Goal: Transaction & Acquisition: Purchase product/service

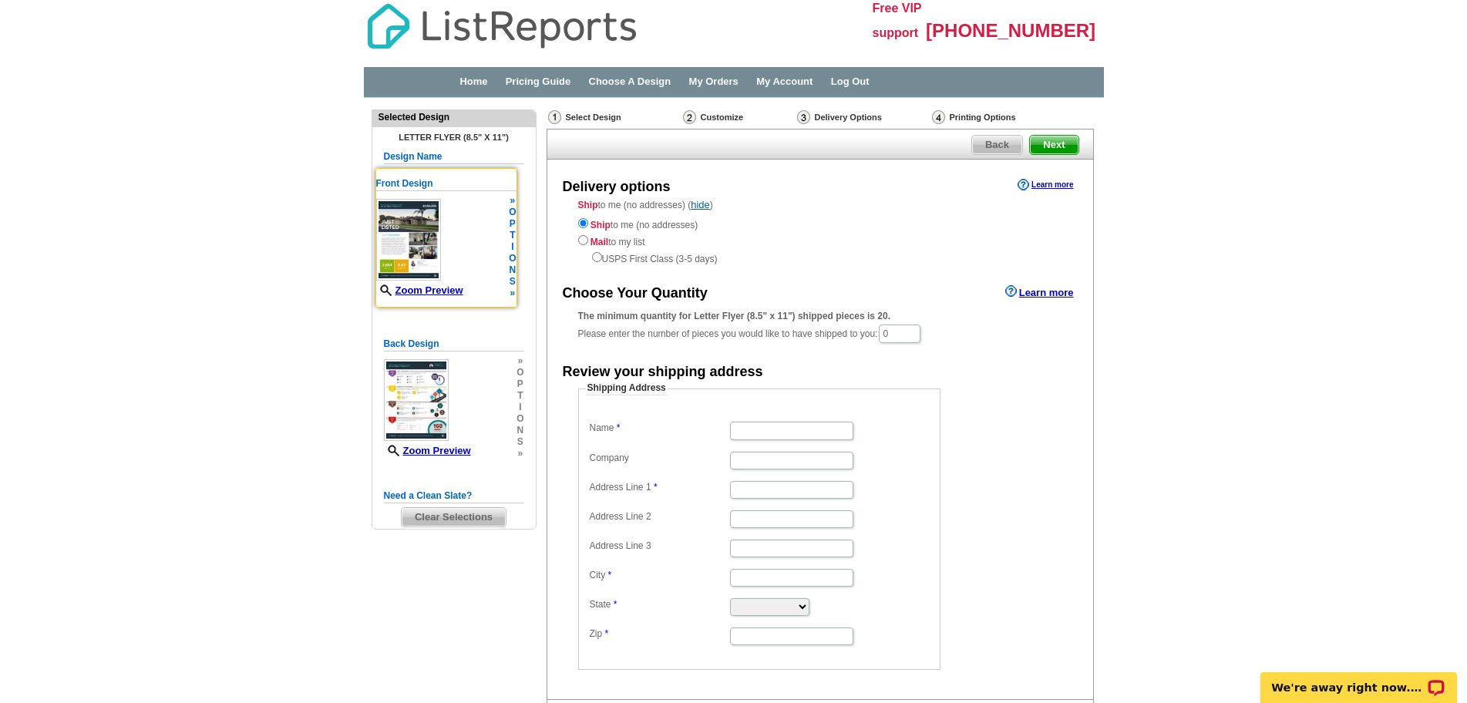
click at [395, 247] on img at bounding box center [408, 240] width 65 height 82
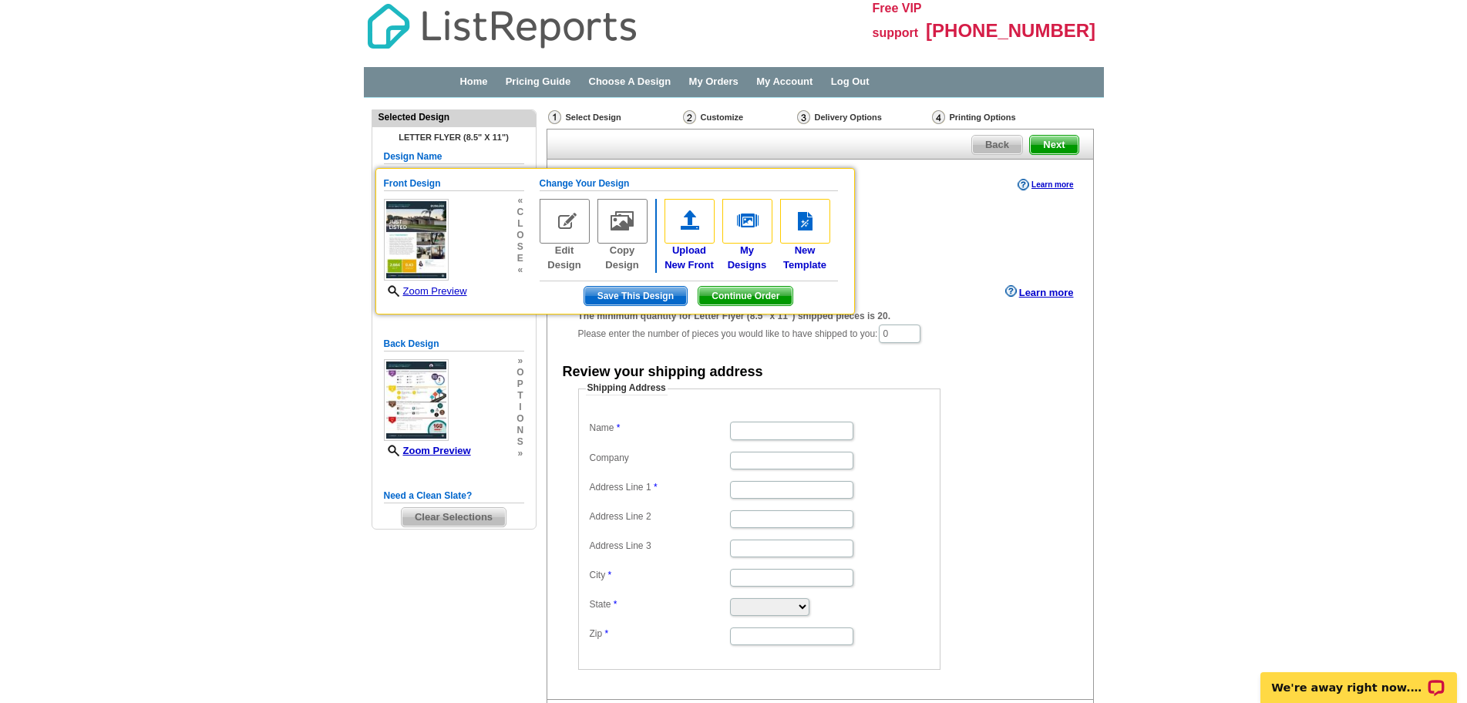
click at [1053, 231] on div "Ship to me (no addresses) Mail to my list USPS First Class (3-5 days)" at bounding box center [820, 240] width 484 height 51
click at [1005, 145] on span "Back" at bounding box center [997, 145] width 50 height 18
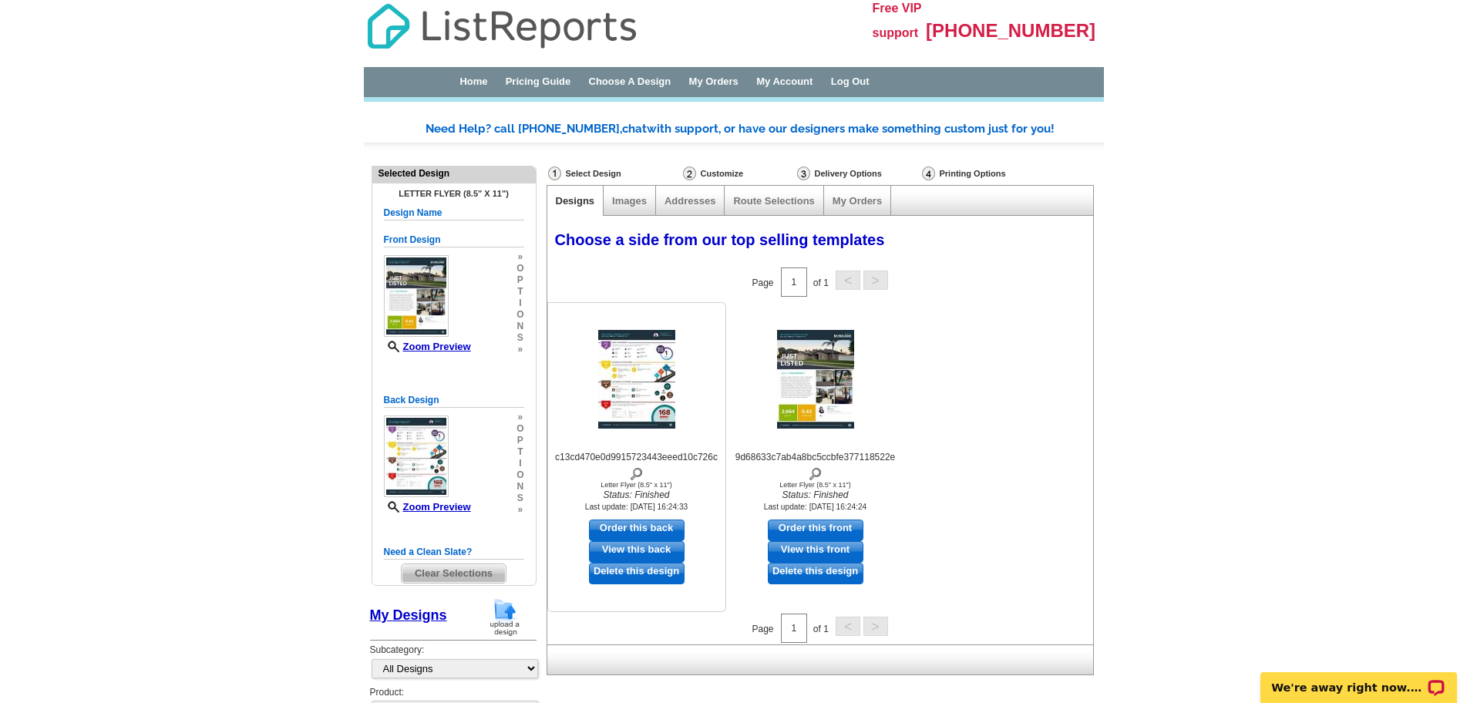
click at [654, 390] on img at bounding box center [636, 379] width 77 height 99
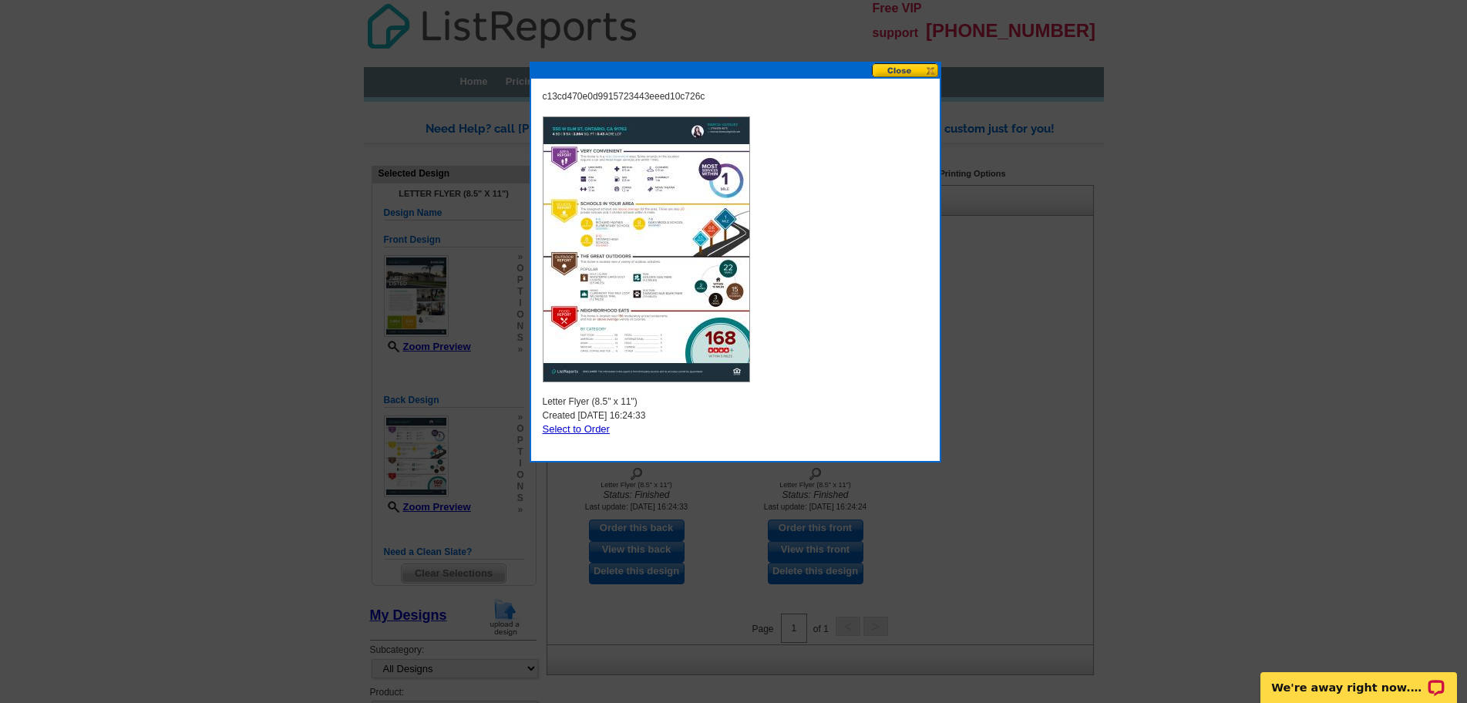
click at [910, 71] on button at bounding box center [906, 70] width 68 height 15
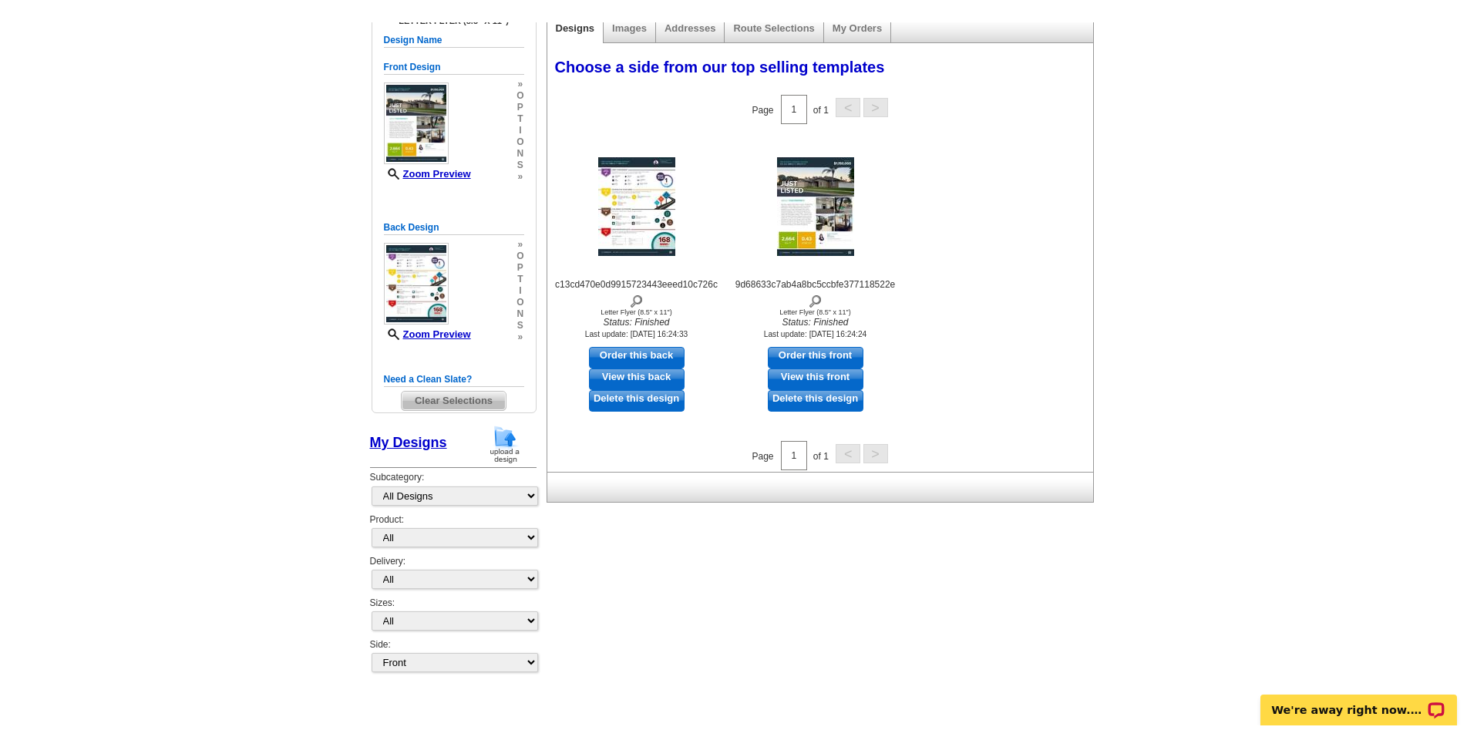
scroll to position [151, 0]
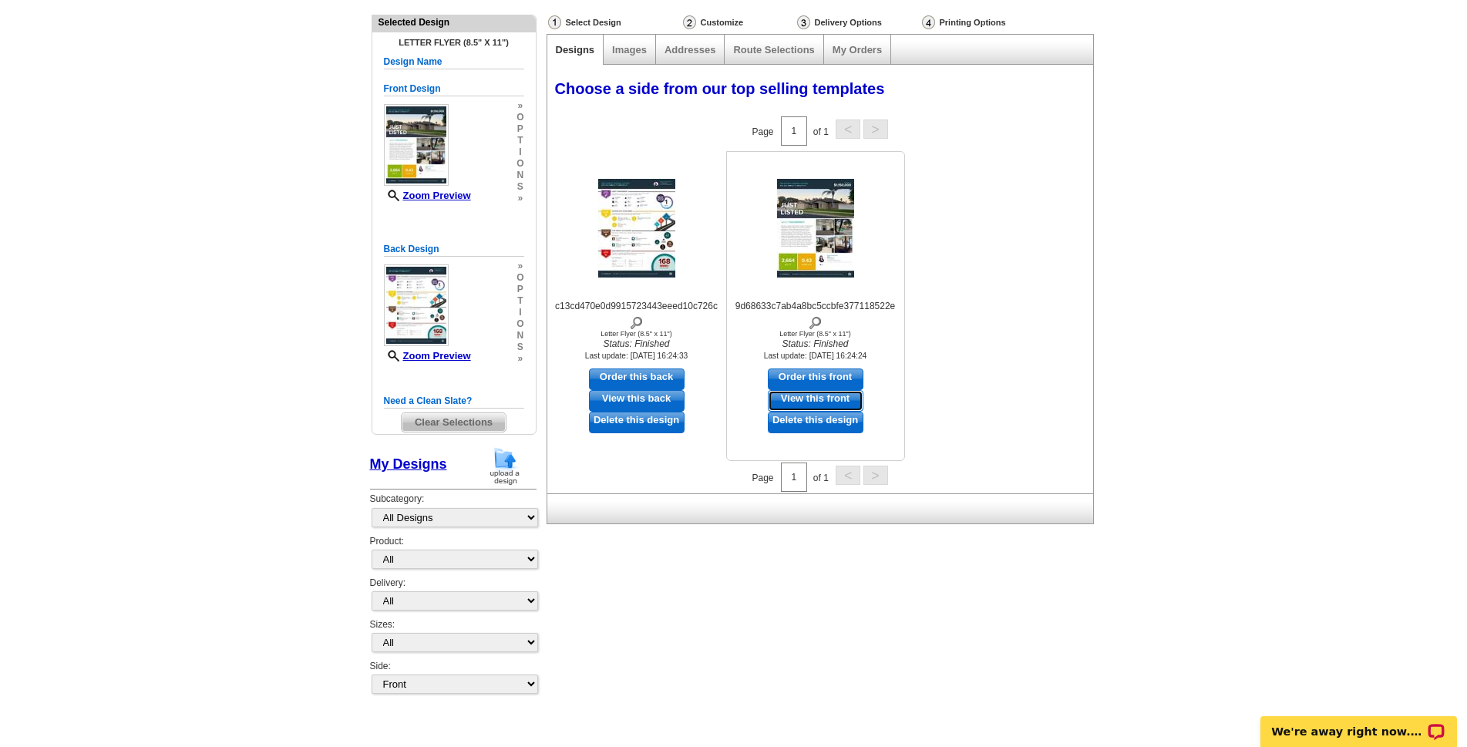
click at [822, 399] on link "View this front" at bounding box center [816, 401] width 96 height 22
